Goal: Check status: Check status

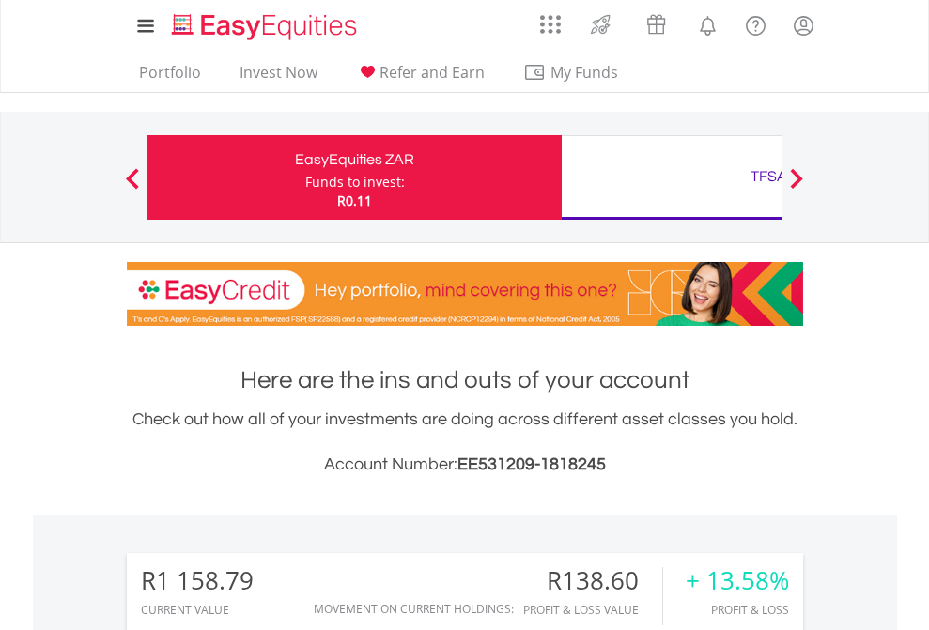
scroll to position [180, 295]
click at [305, 177] on div "Funds to invest:" at bounding box center [355, 182] width 100 height 19
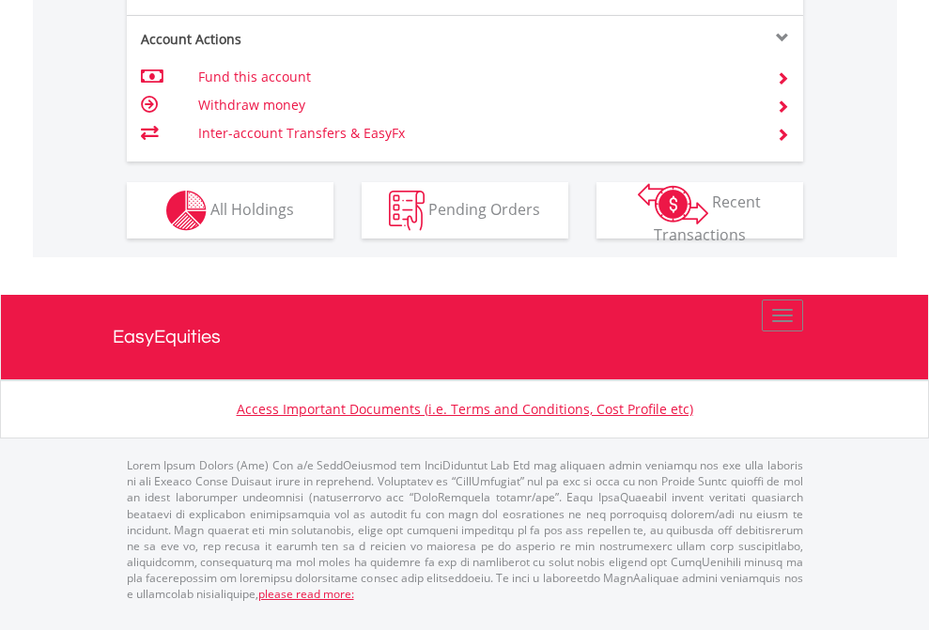
scroll to position [1837, 0]
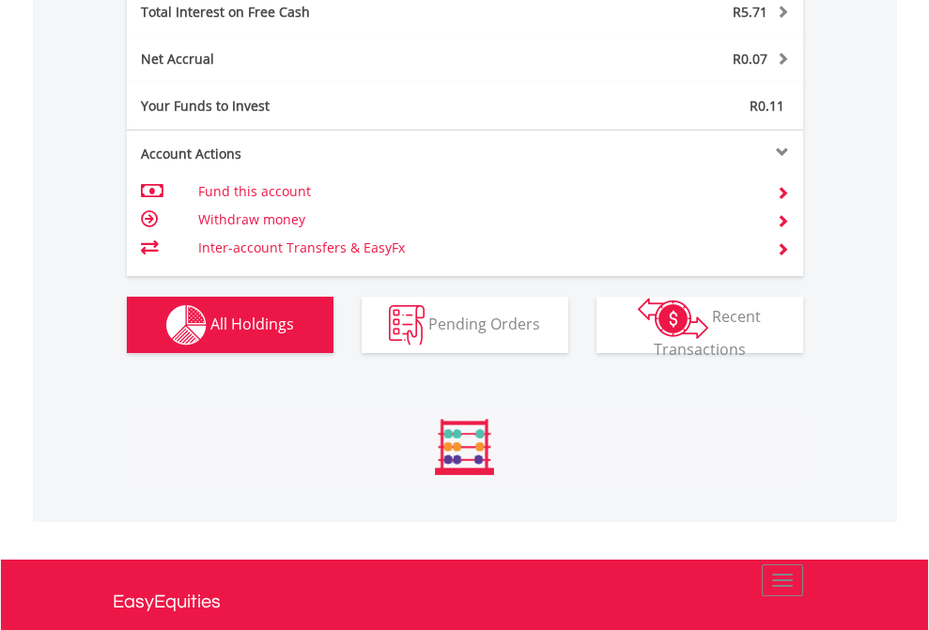
scroll to position [180, 295]
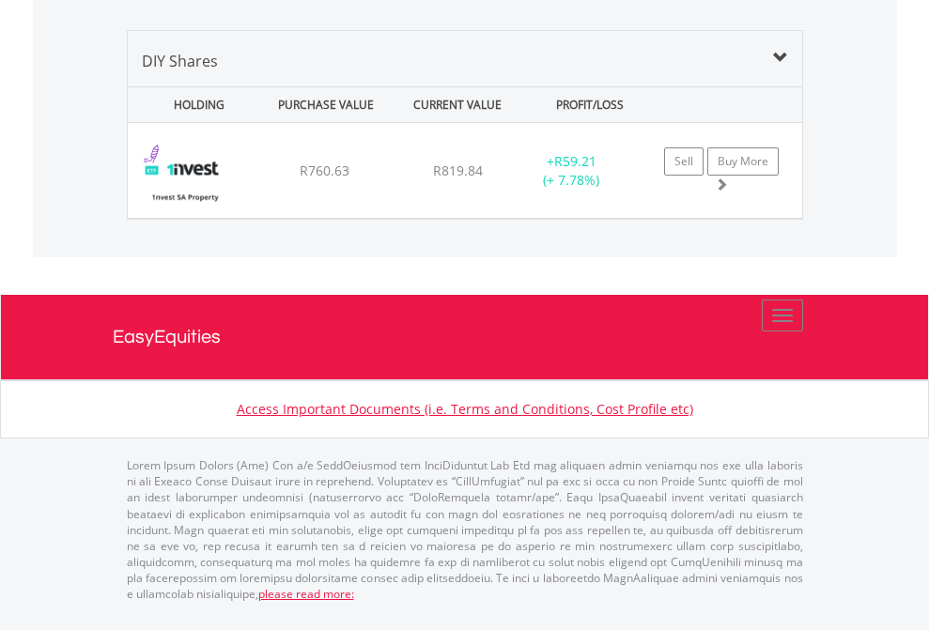
scroll to position [1815, 0]
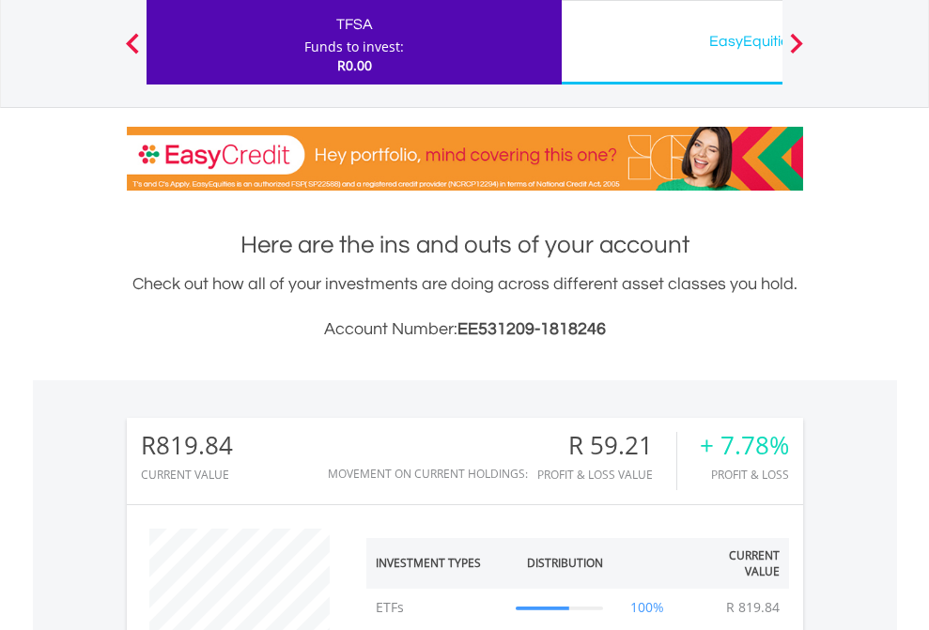
scroll to position [180, 295]
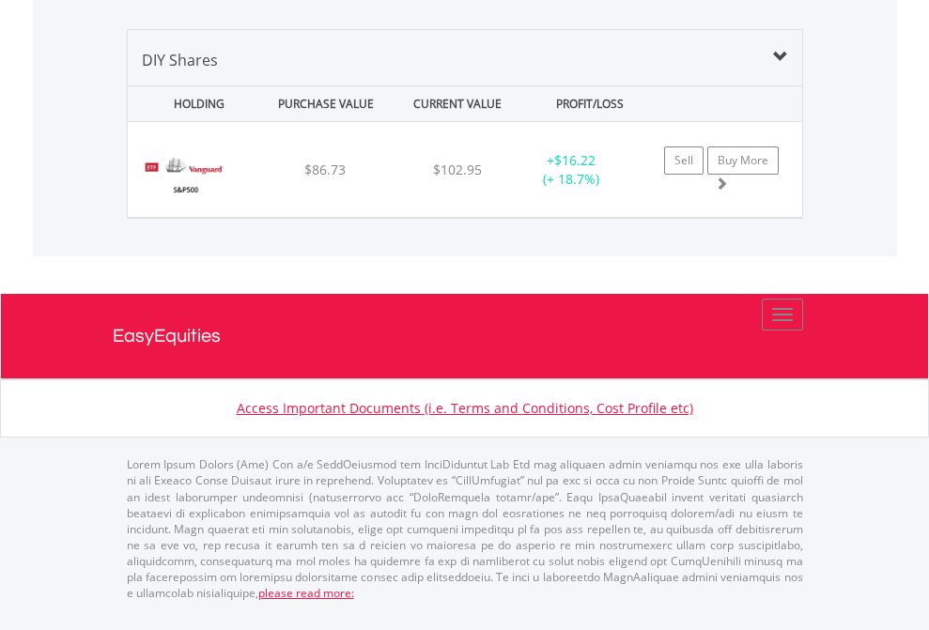
scroll to position [2088, 0]
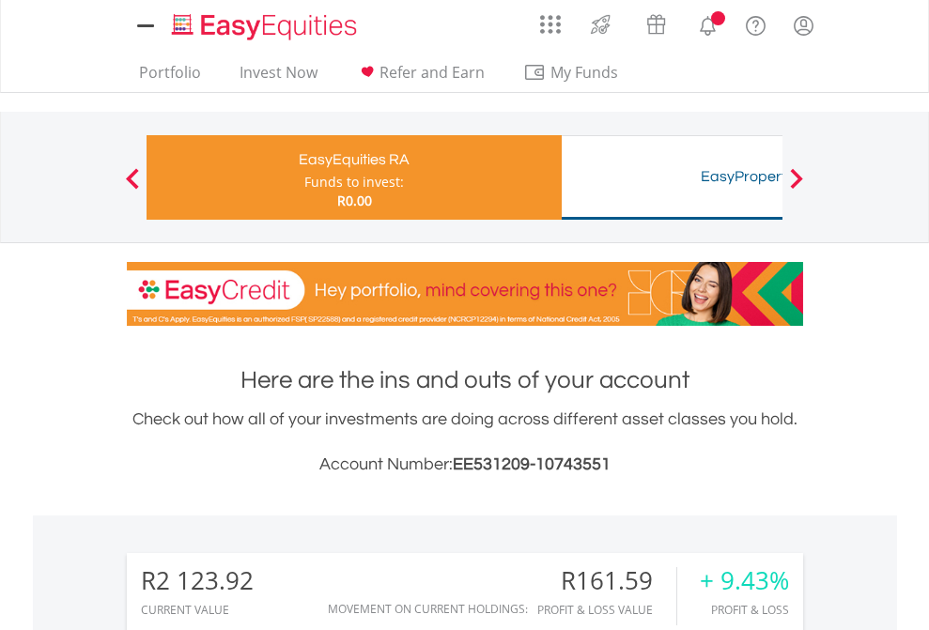
scroll to position [180, 295]
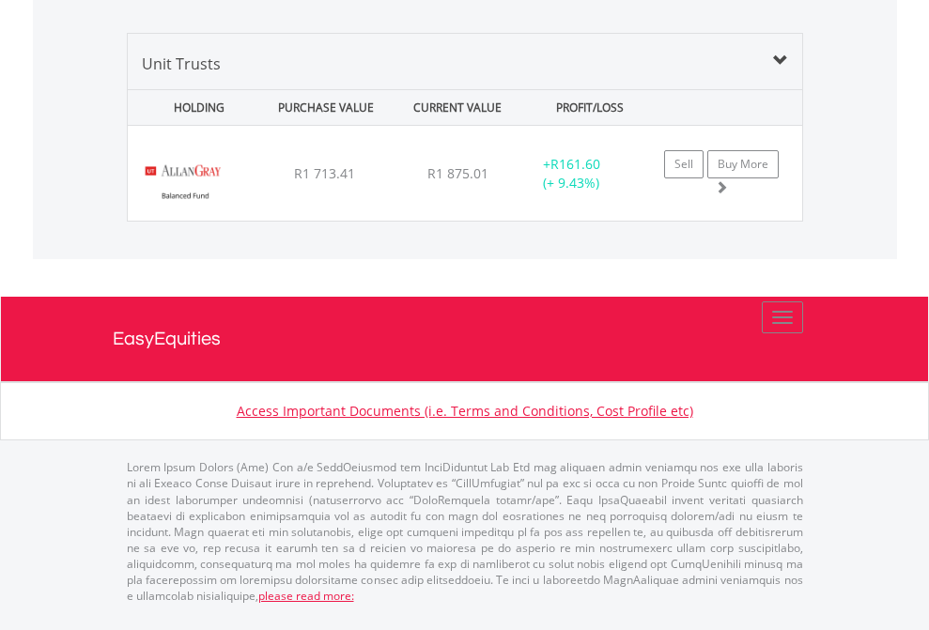
scroll to position [2126, 0]
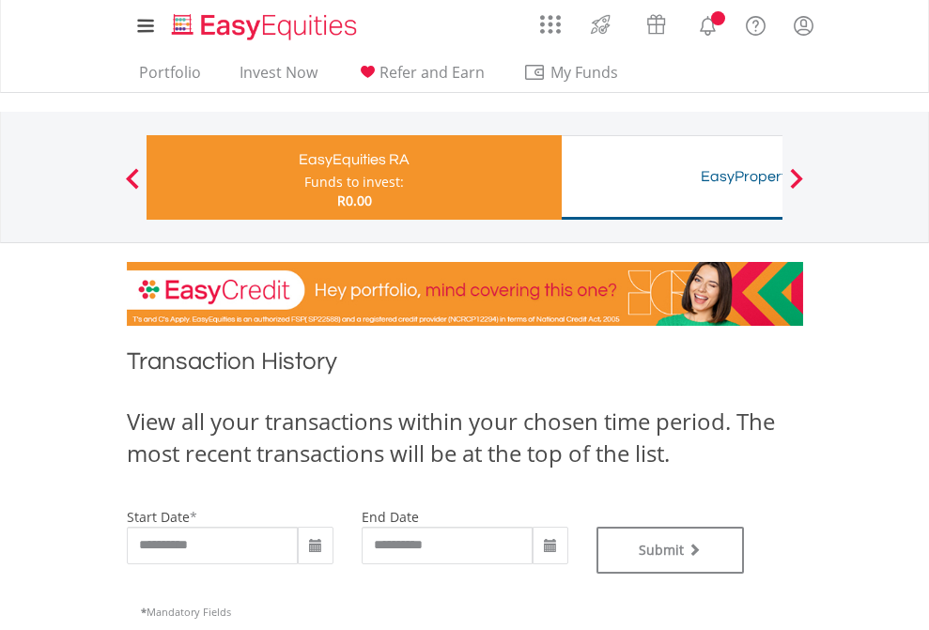
type input "**********"
